Goal: Information Seeking & Learning: Find specific fact

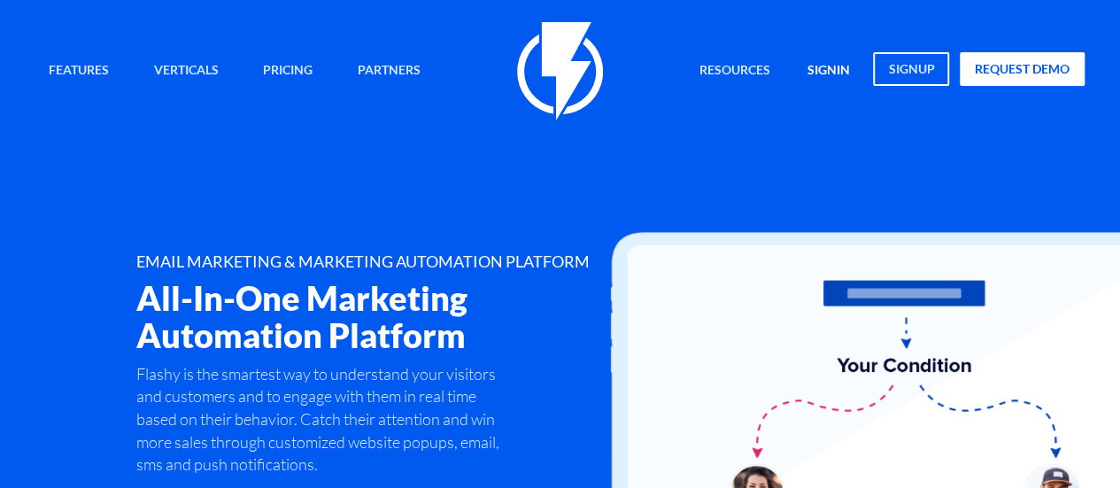
click at [827, 76] on link "signin" at bounding box center [828, 71] width 69 height 38
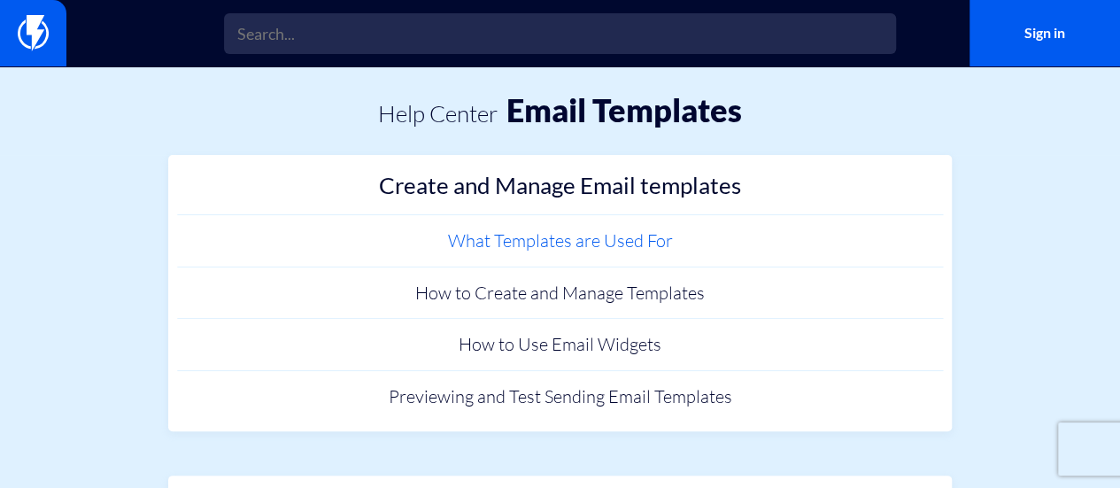
click at [529, 236] on link "What Templates are Used For" at bounding box center [560, 241] width 767 height 52
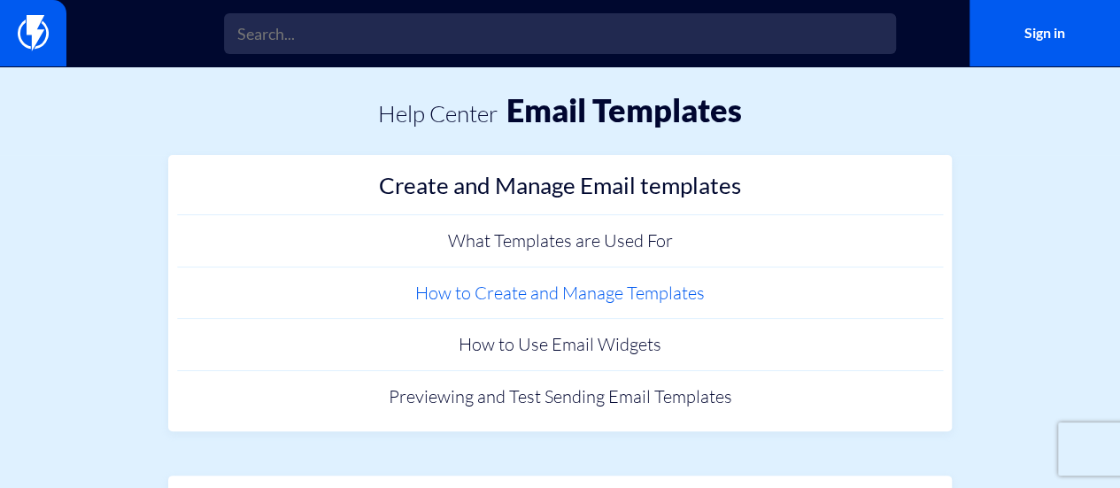
click at [716, 288] on link "How to Create and Manage Templates" at bounding box center [560, 293] width 767 height 52
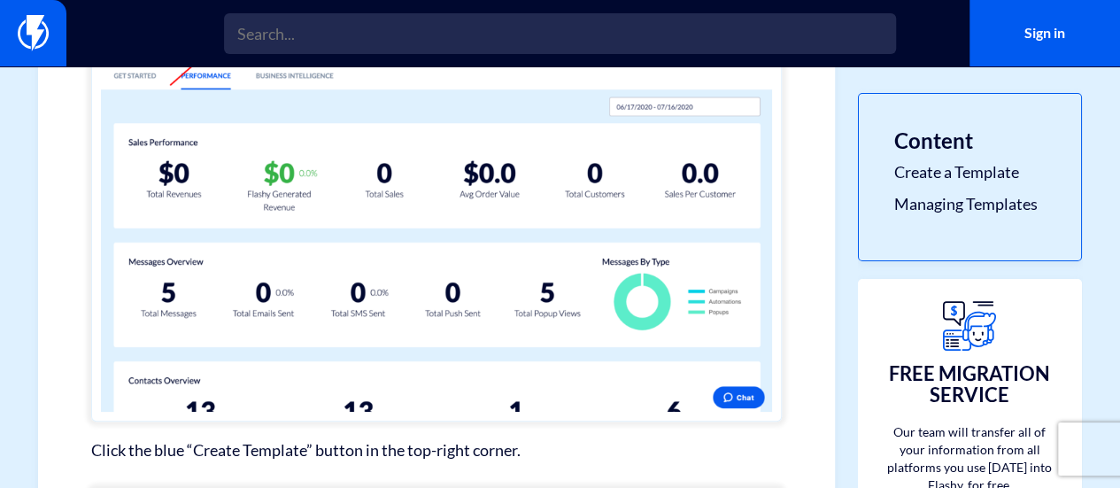
scroll to position [531, 0]
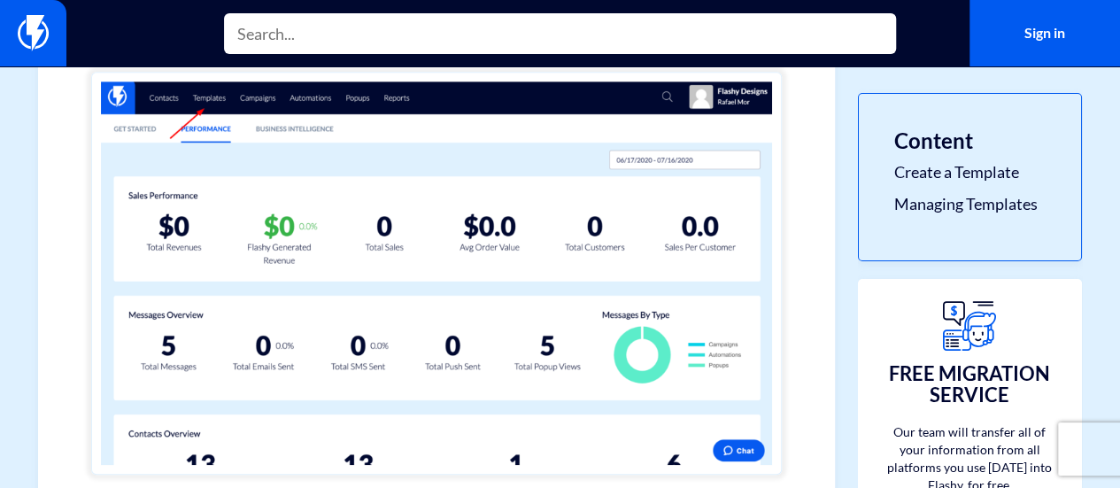
click at [320, 42] on input "text" at bounding box center [560, 33] width 672 height 41
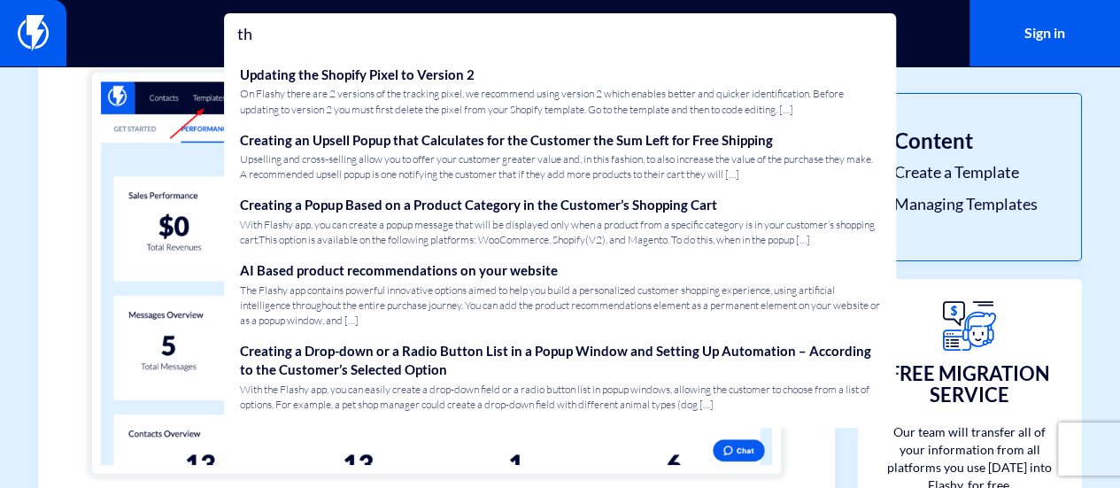
type input "t"
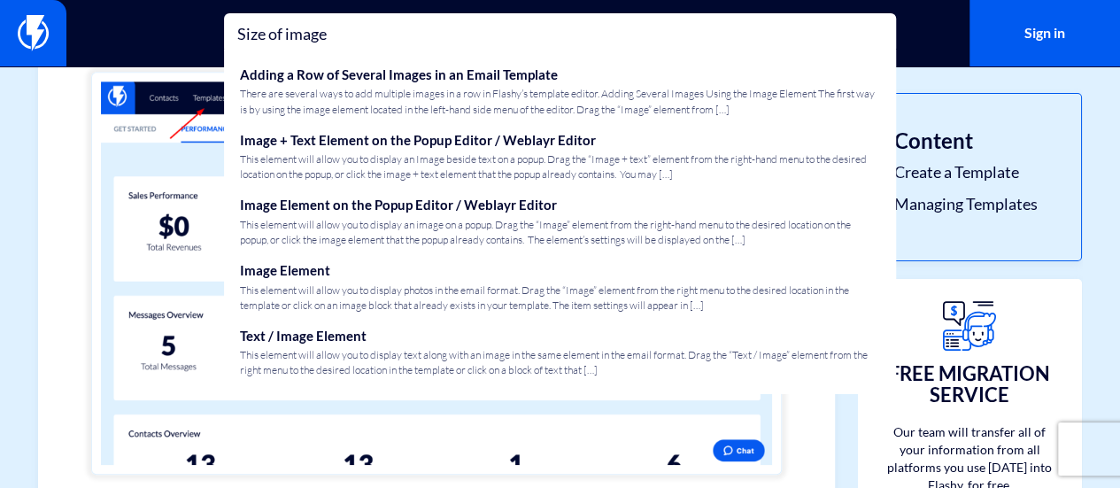
type input "Size of image"
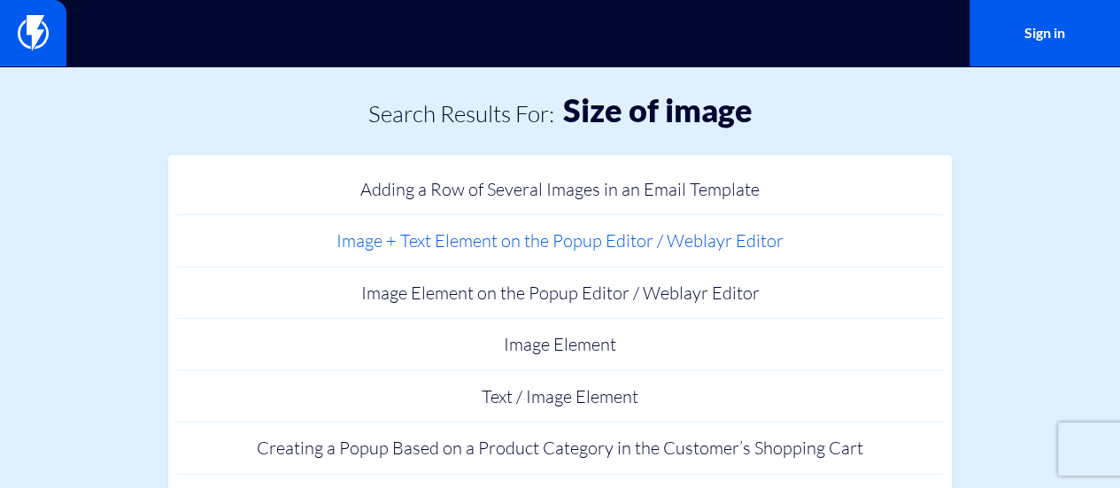
click at [538, 247] on link "Image + Text Element on the Popup Editor / Weblayr Editor" at bounding box center [560, 241] width 767 height 52
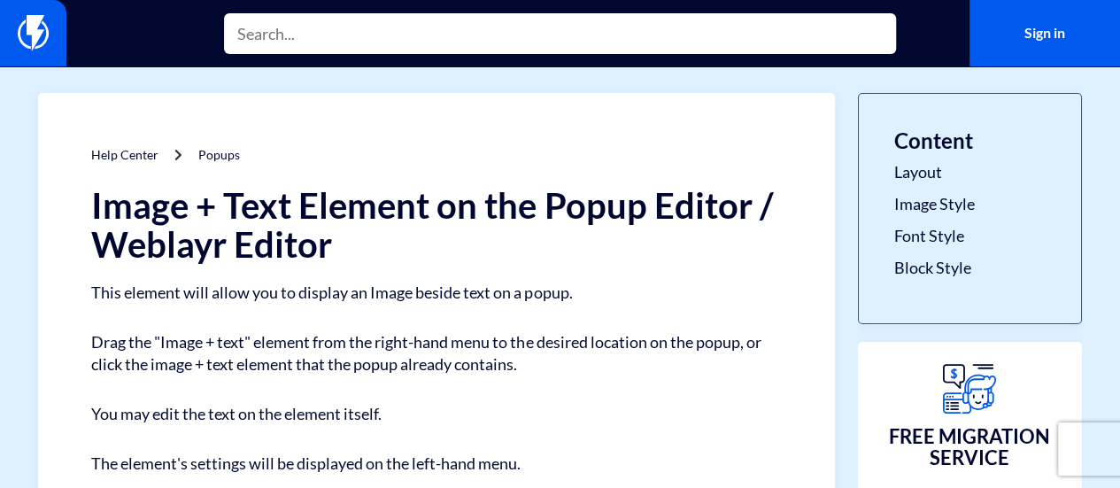
click at [284, 46] on input "text" at bounding box center [560, 33] width 672 height 41
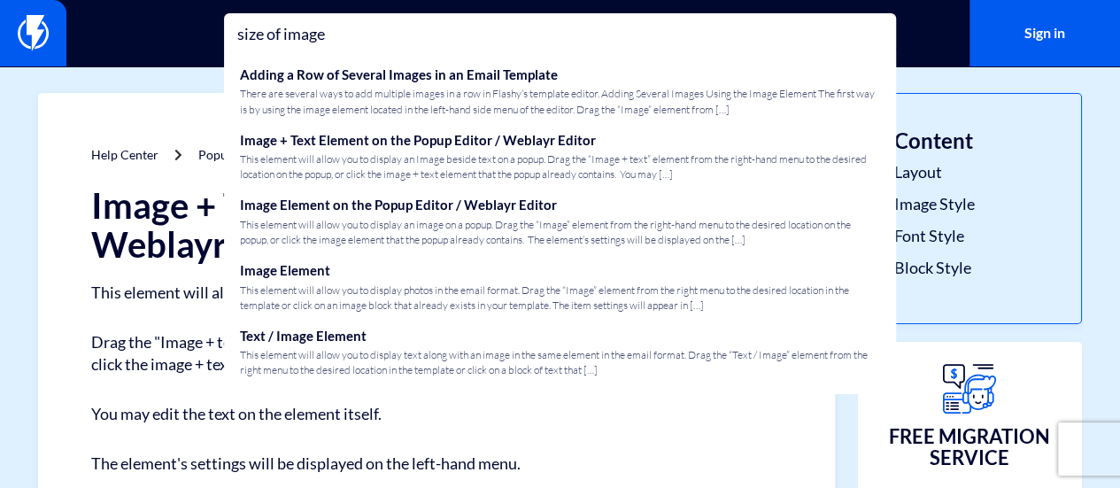
type input "size of image"
